Goal: Task Accomplishment & Management: Manage account settings

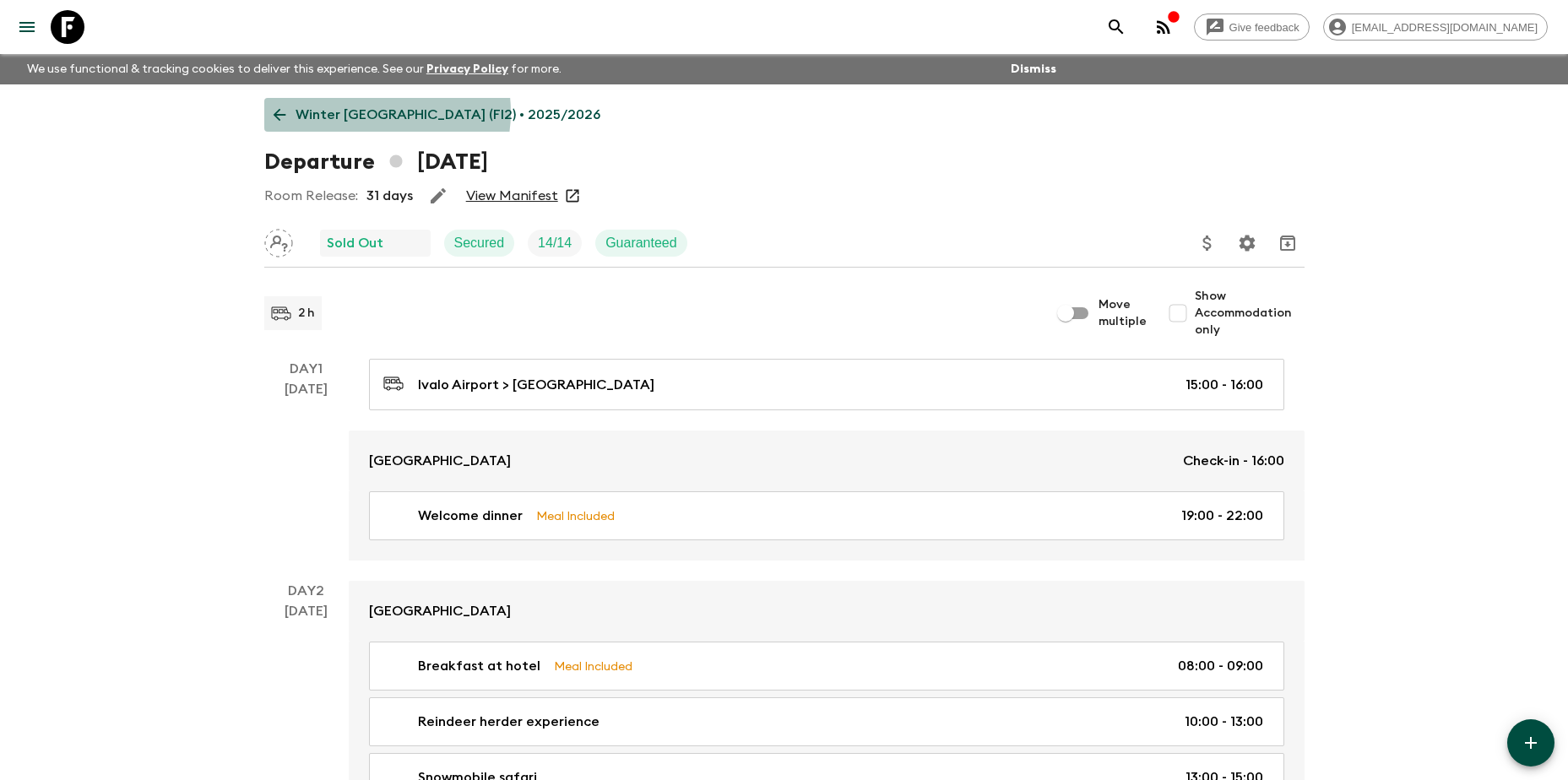
click at [373, 112] on p "Winter [GEOGRAPHIC_DATA] (FI2) • 2025/2026" at bounding box center [448, 114] width 304 height 20
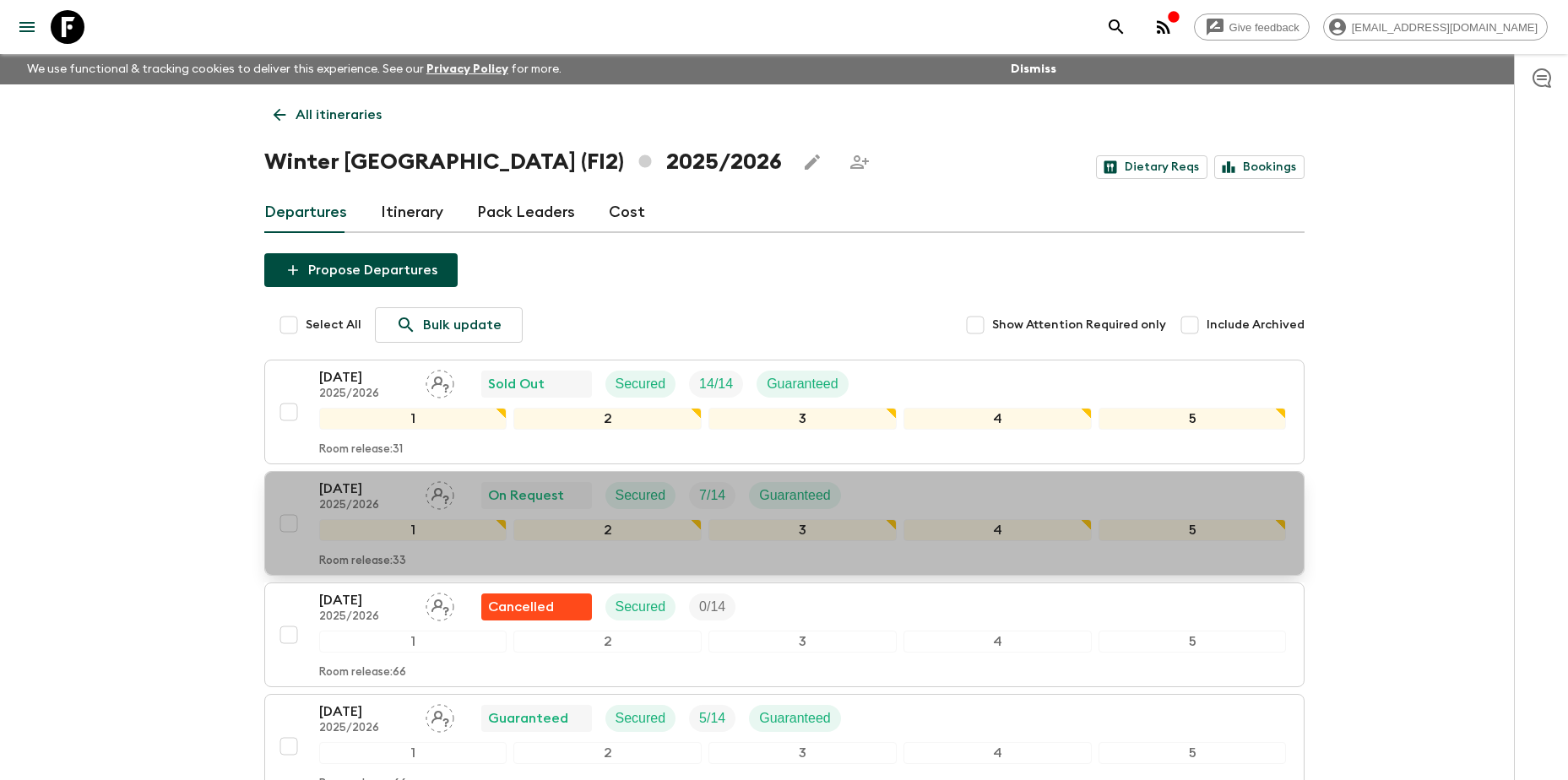
click at [327, 486] on p "[DATE]" at bounding box center [365, 488] width 93 height 20
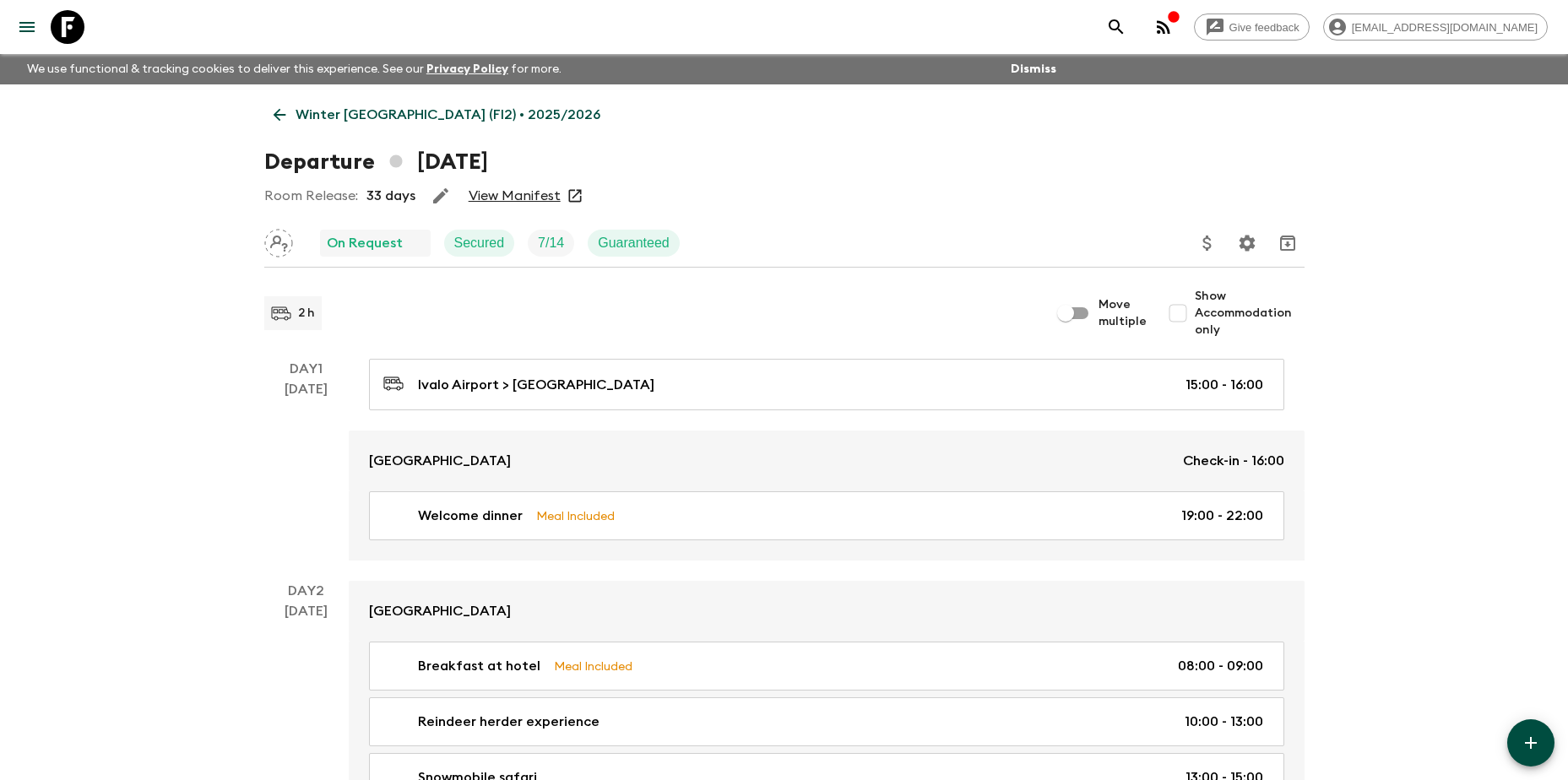
click at [367, 111] on p "Winter [GEOGRAPHIC_DATA] (FI2) • 2025/2026" at bounding box center [448, 114] width 304 height 20
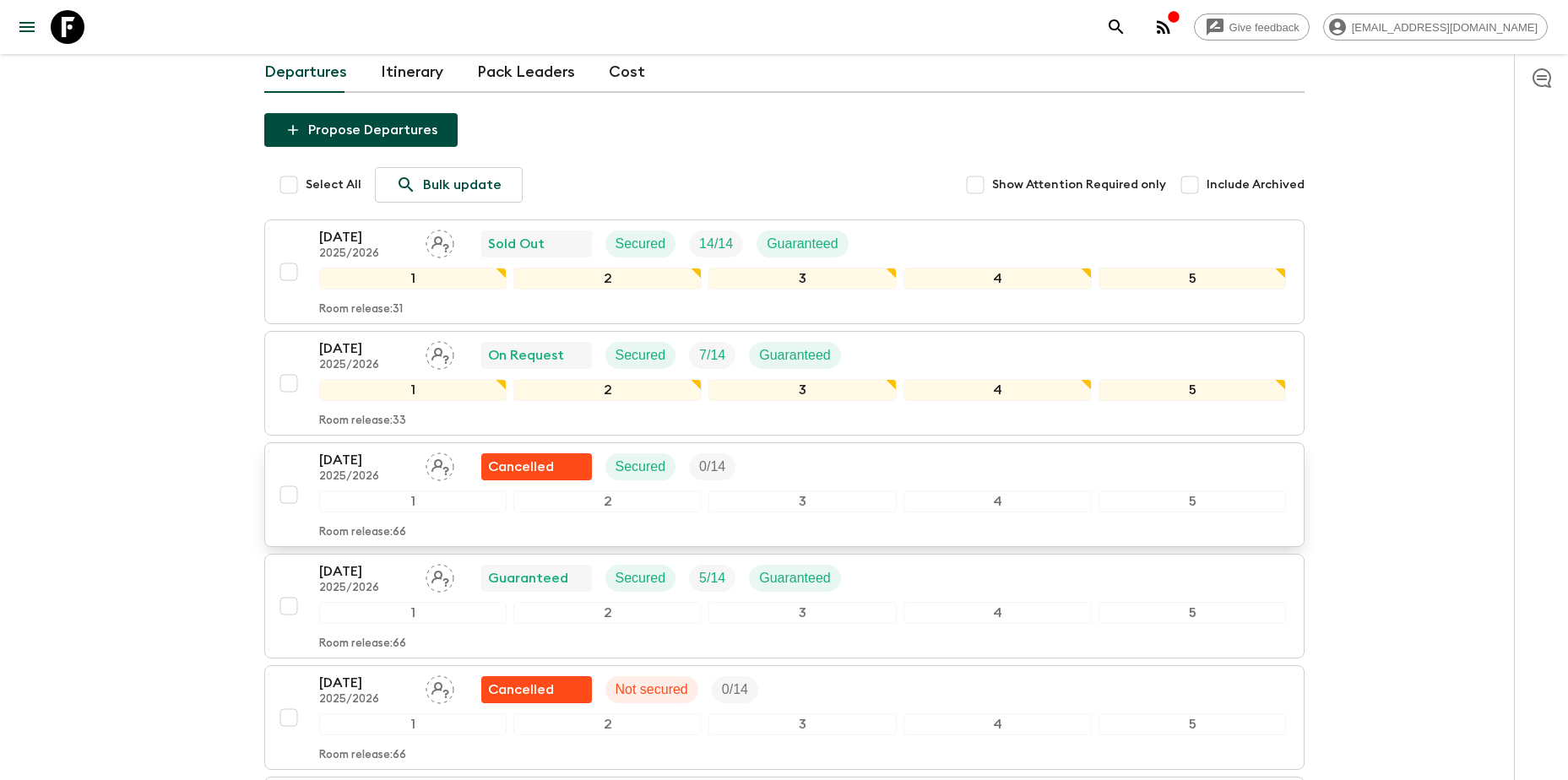
scroll to position [169, 0]
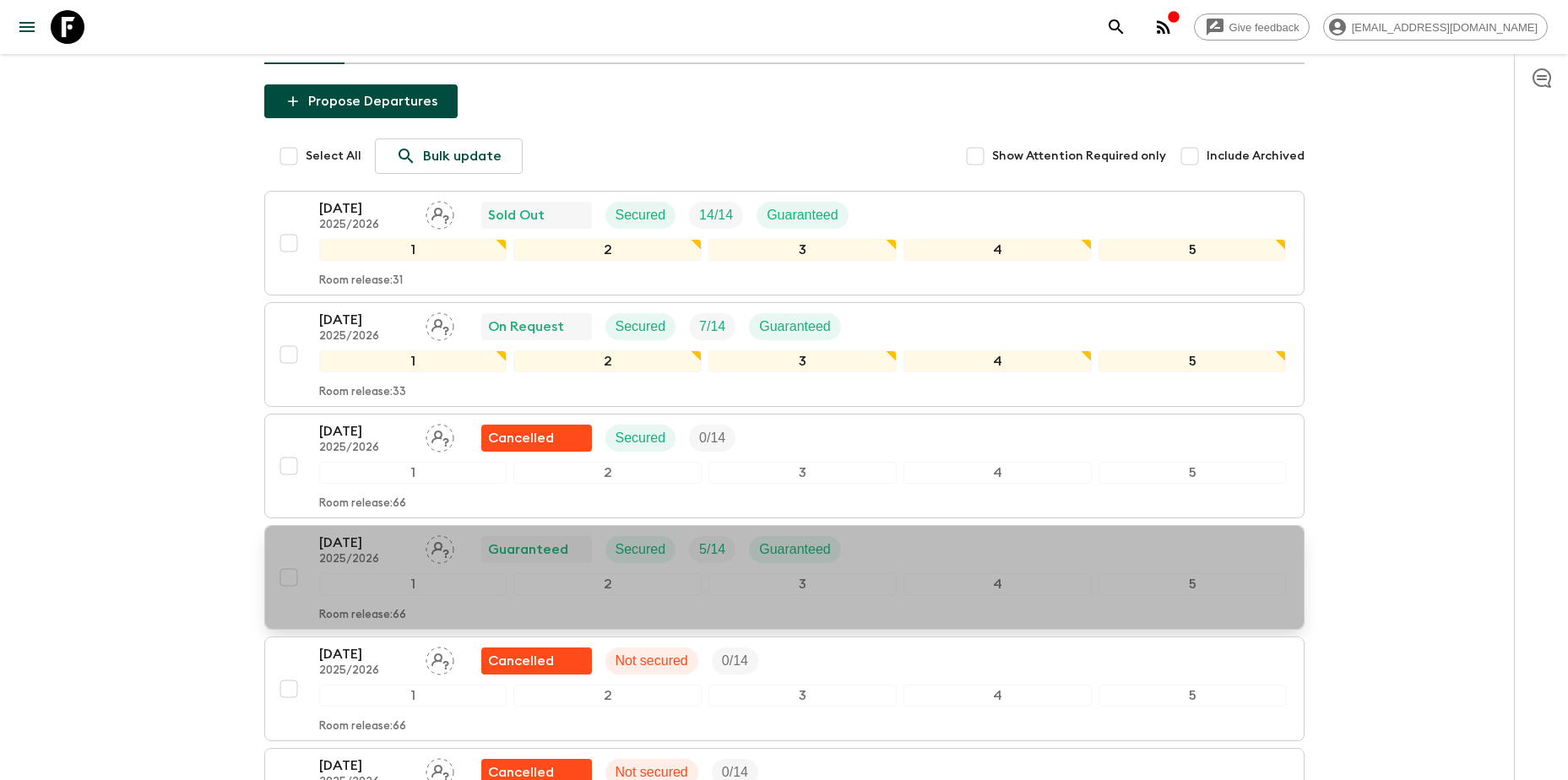
click at [348, 547] on p "[DATE]" at bounding box center [365, 542] width 93 height 20
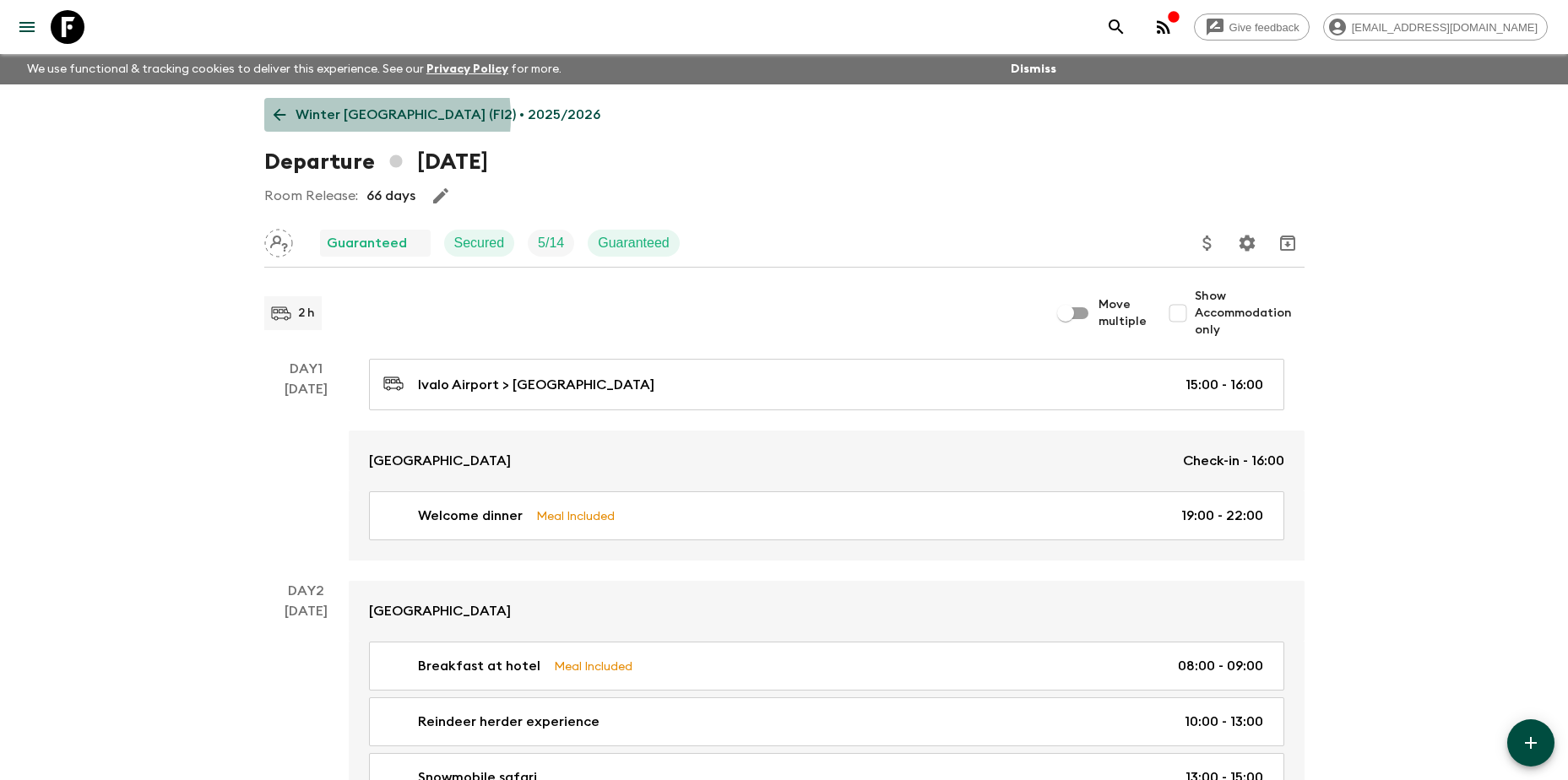
click at [355, 118] on p "Winter [GEOGRAPHIC_DATA] (FI2) • 2025/2026" at bounding box center [448, 114] width 304 height 20
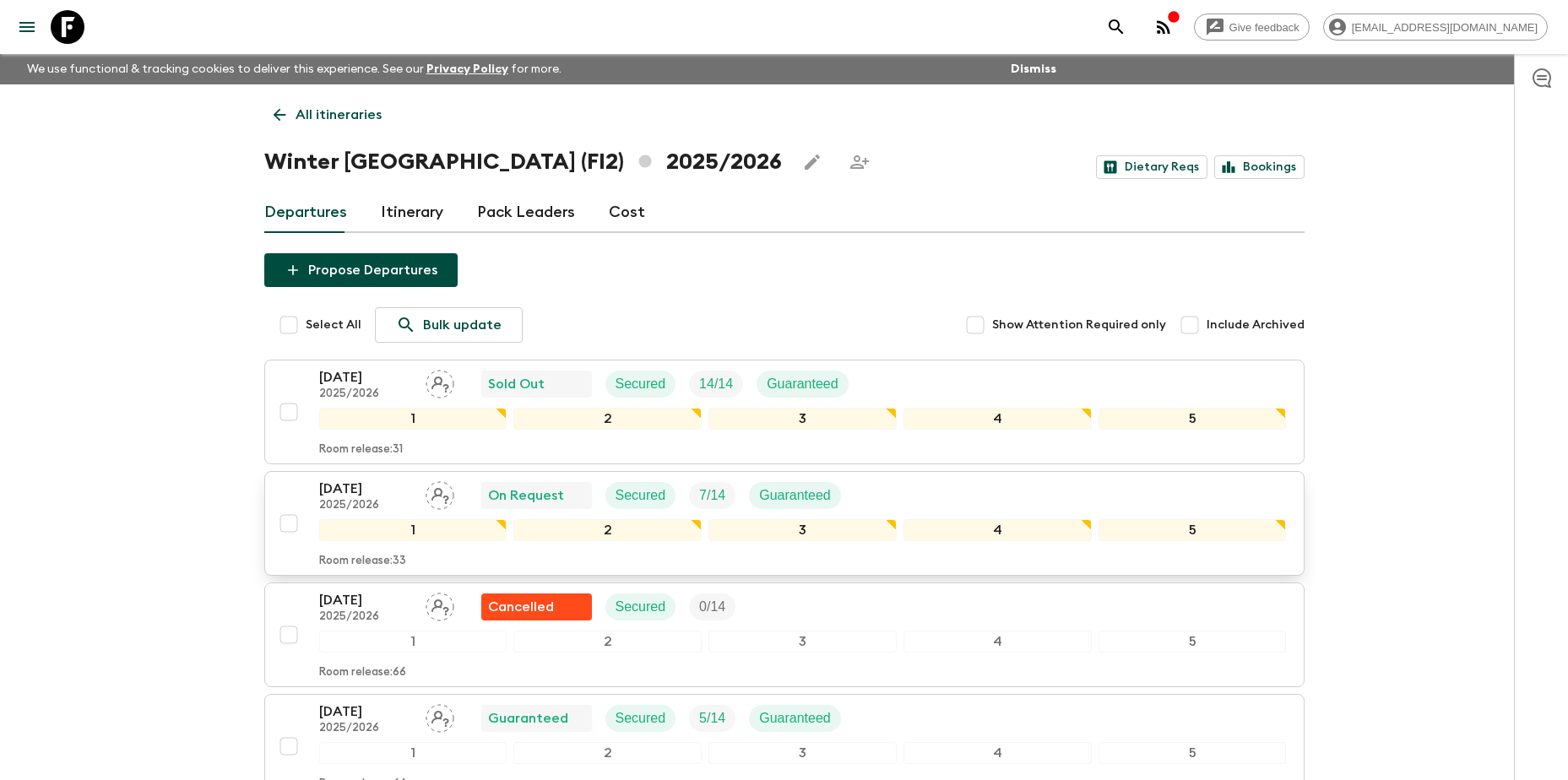
click at [323, 494] on p "[DATE]" at bounding box center [365, 488] width 93 height 20
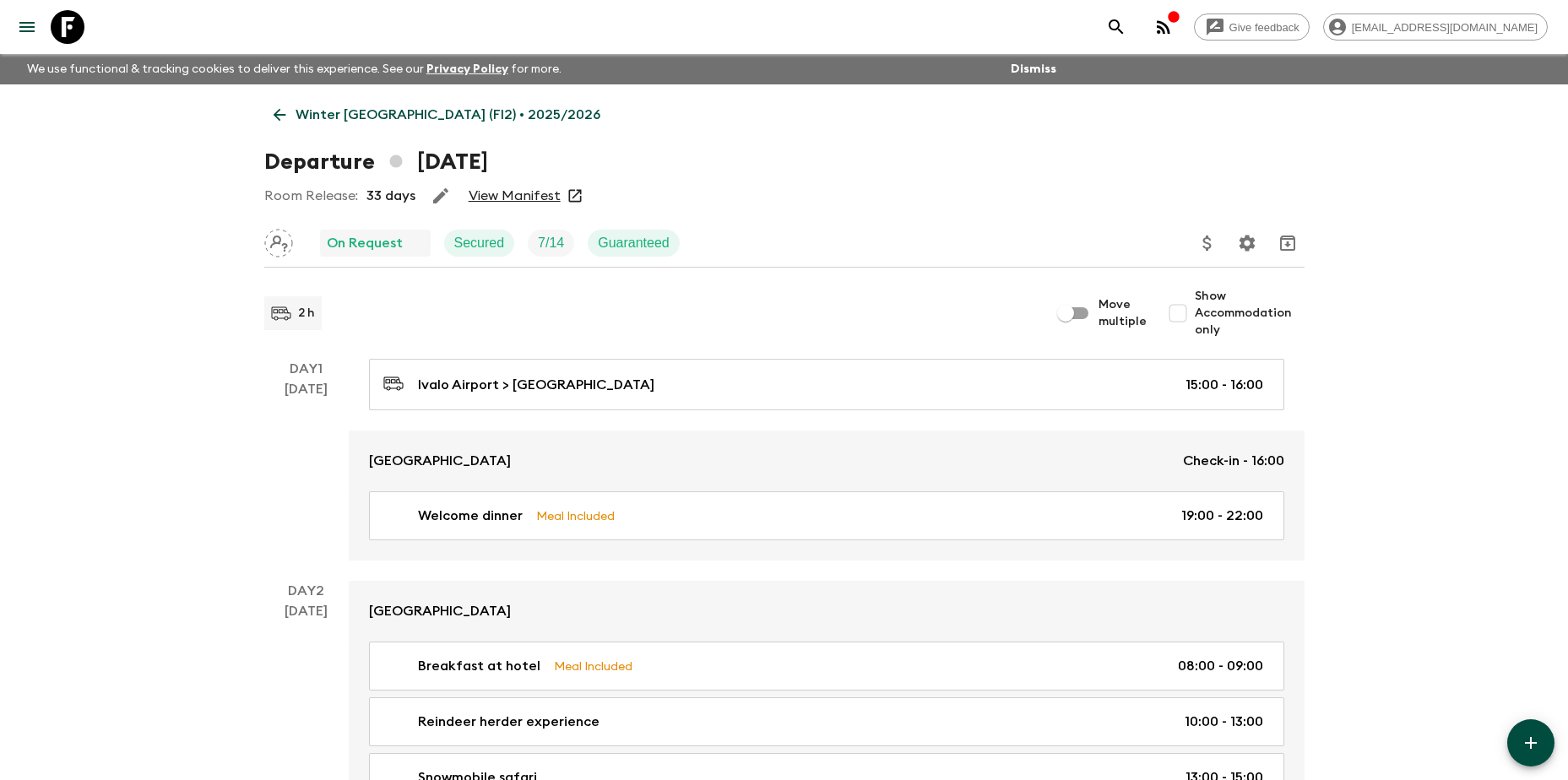
click at [537, 196] on link "View Manifest" at bounding box center [515, 195] width 92 height 17
click at [332, 114] on p "Winter [GEOGRAPHIC_DATA] (FI2) • 2025/2026" at bounding box center [448, 114] width 304 height 20
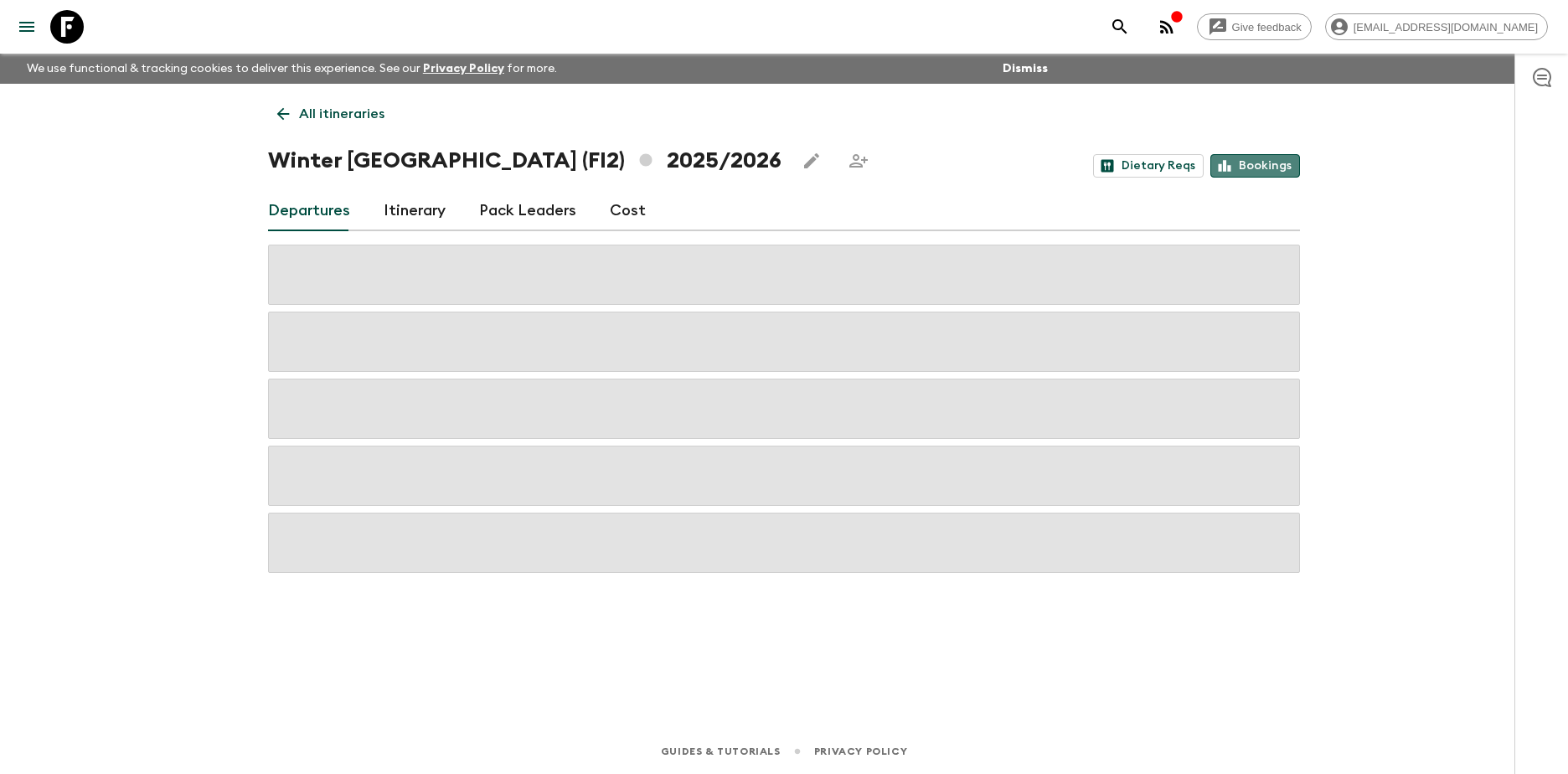
click at [1259, 166] on link "Bookings" at bounding box center [1255, 166] width 90 height 24
